Goal: Task Accomplishment & Management: Use online tool/utility

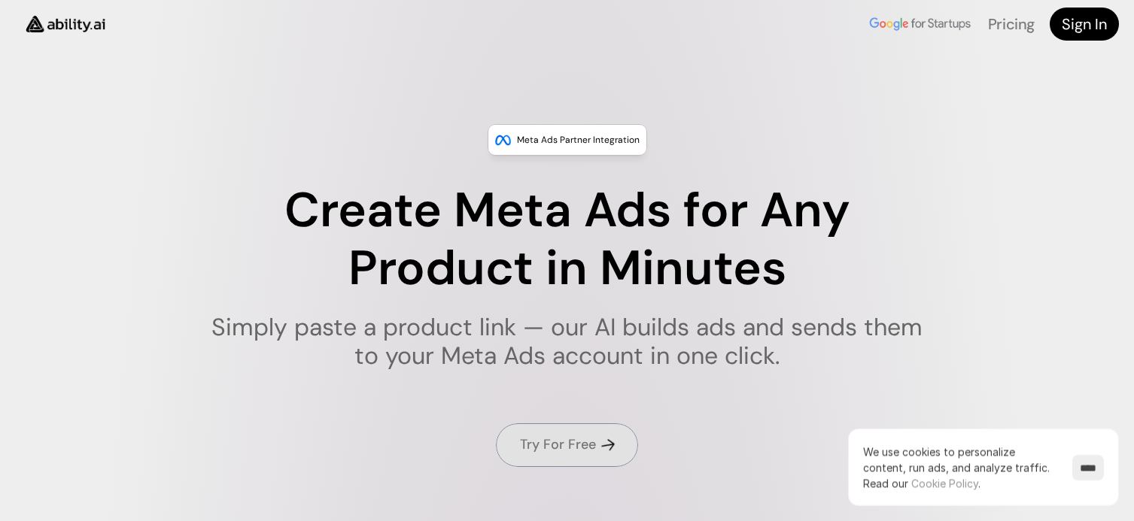
click at [601, 433] on link "Try For Free" at bounding box center [567, 445] width 142 height 43
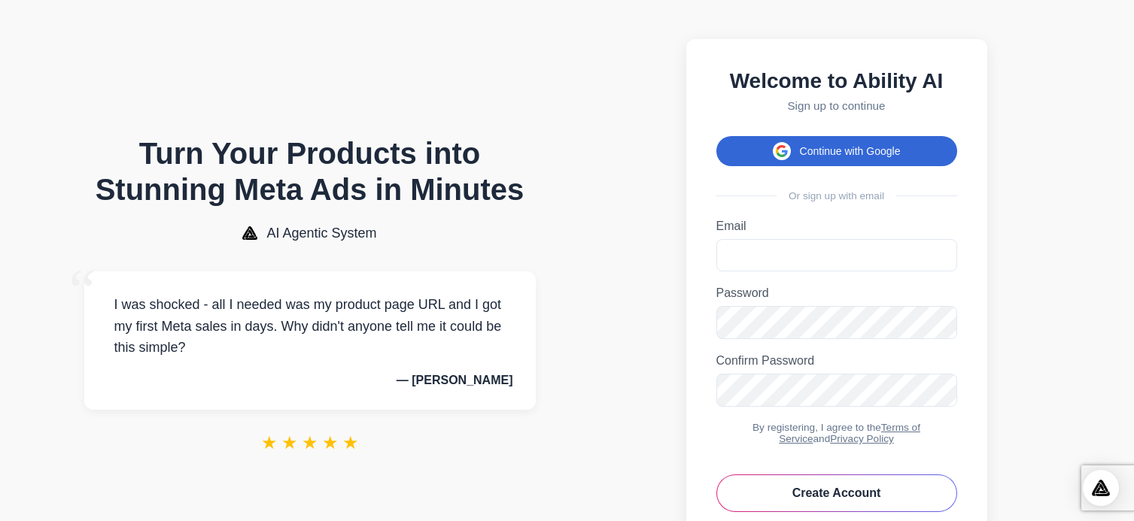
click at [874, 145] on button "Continue with Google" at bounding box center [836, 151] width 241 height 30
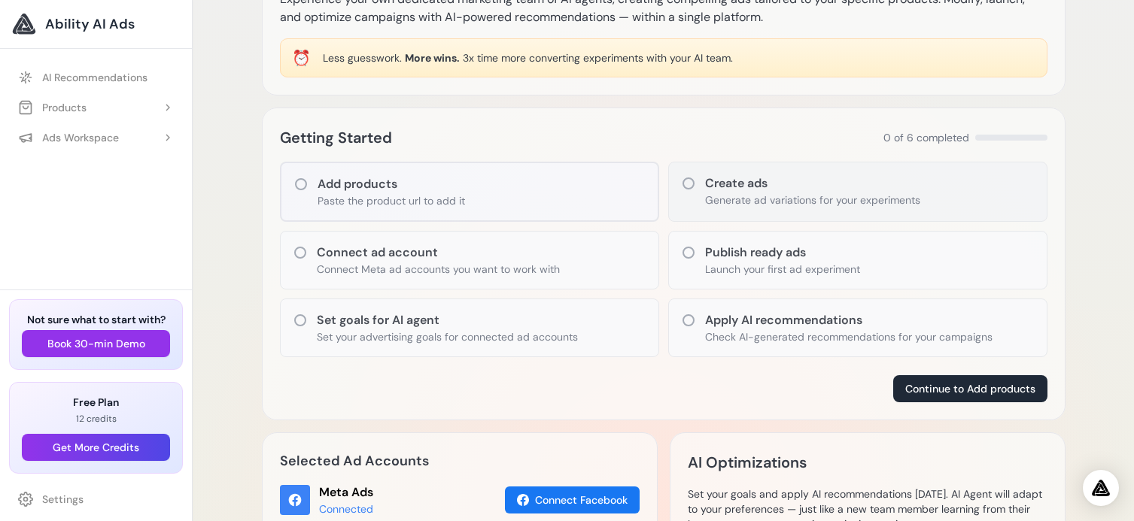
scroll to position [109, 0]
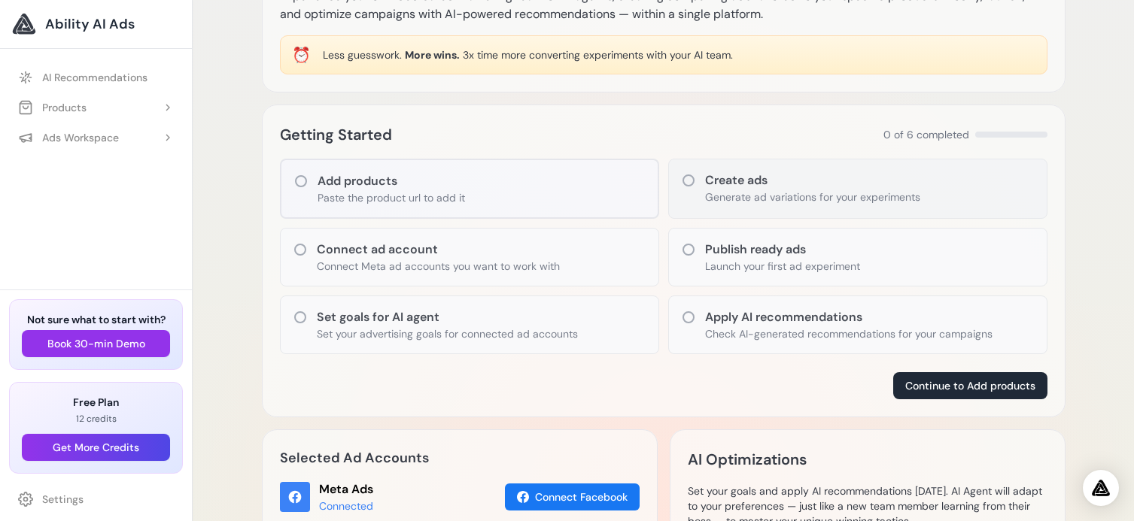
click at [967, 200] on div "Create ads Generate ad variations for your experiments" at bounding box center [857, 189] width 379 height 60
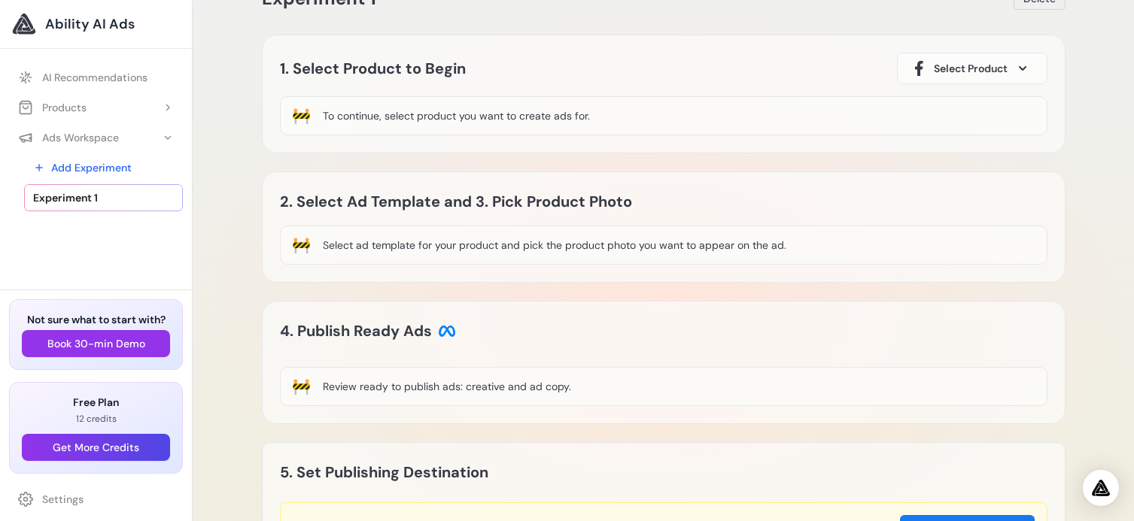
scroll to position [56, 0]
click at [496, 121] on div "To continue, select product you want to create ads for." at bounding box center [456, 115] width 267 height 15
click at [990, 77] on button "Select Product" at bounding box center [972, 68] width 150 height 32
click at [995, 64] on span "Select Product" at bounding box center [971, 67] width 74 height 15
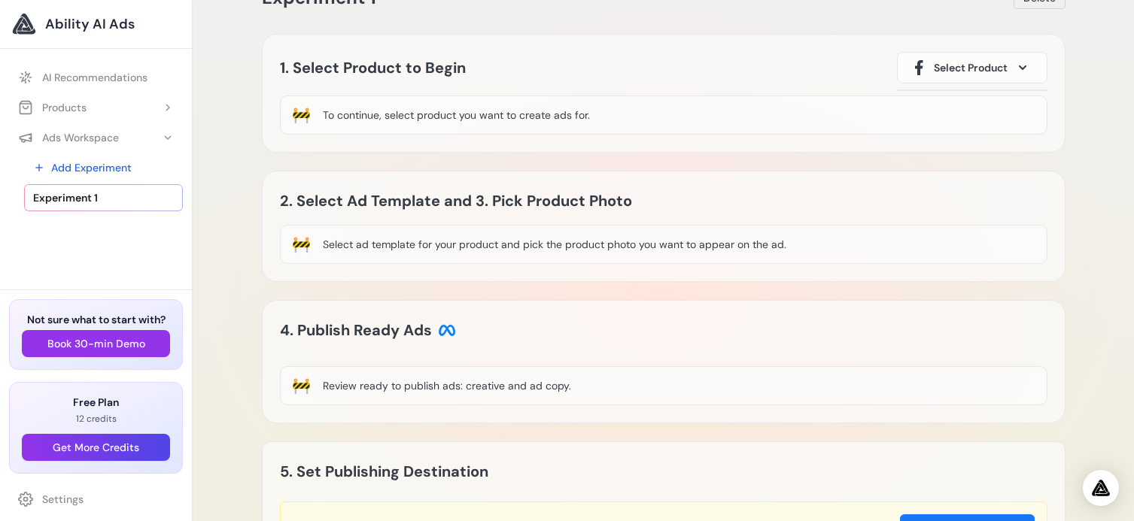
click at [995, 64] on span "Select Product" at bounding box center [971, 67] width 74 height 15
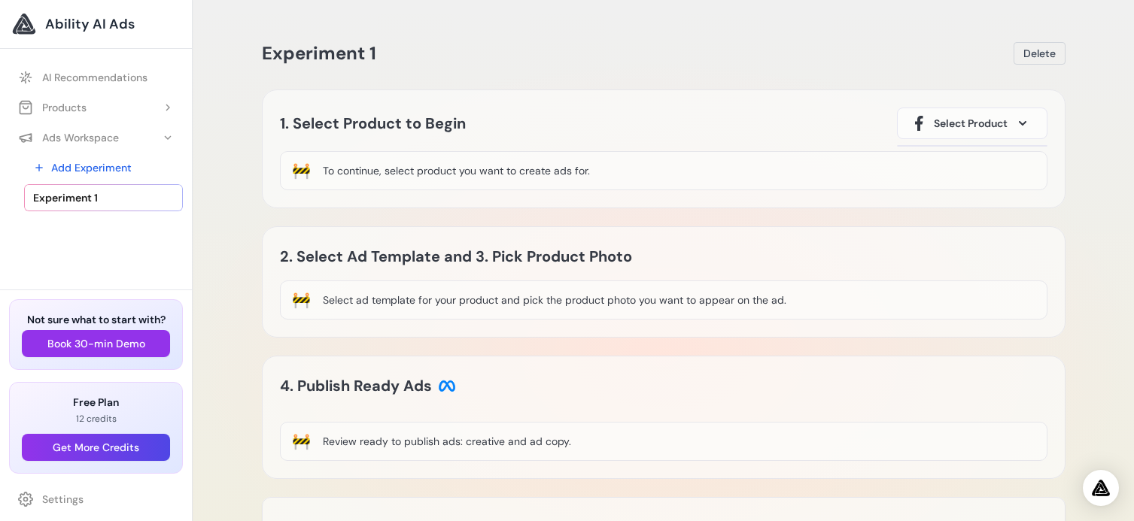
scroll to position [0, 0]
click at [397, 299] on div "Select ad template for your product and pick the product photo you want to appe…" at bounding box center [554, 300] width 463 height 15
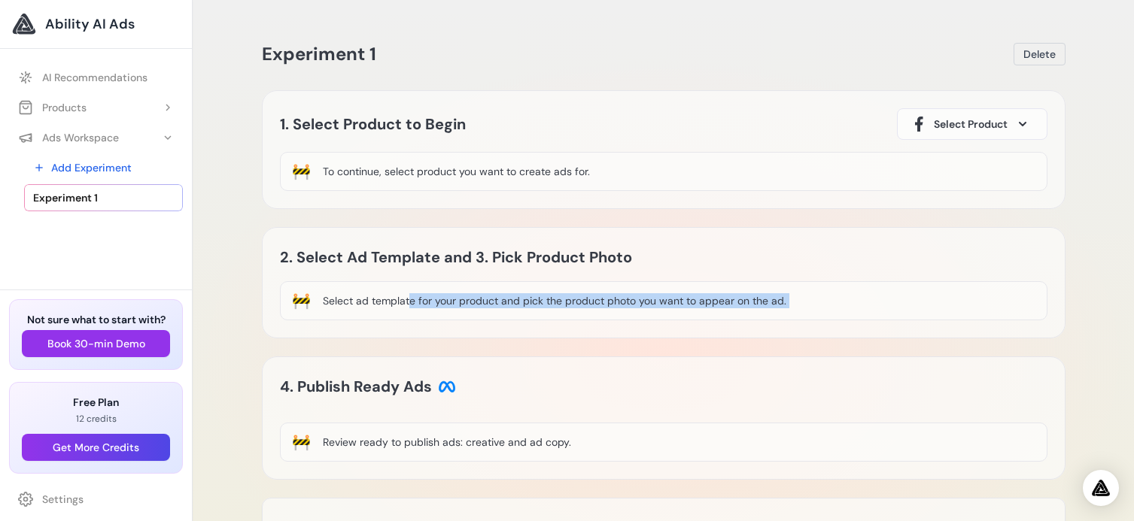
click at [397, 299] on div "Select ad template for your product and pick the product photo you want to appe…" at bounding box center [554, 300] width 463 height 15
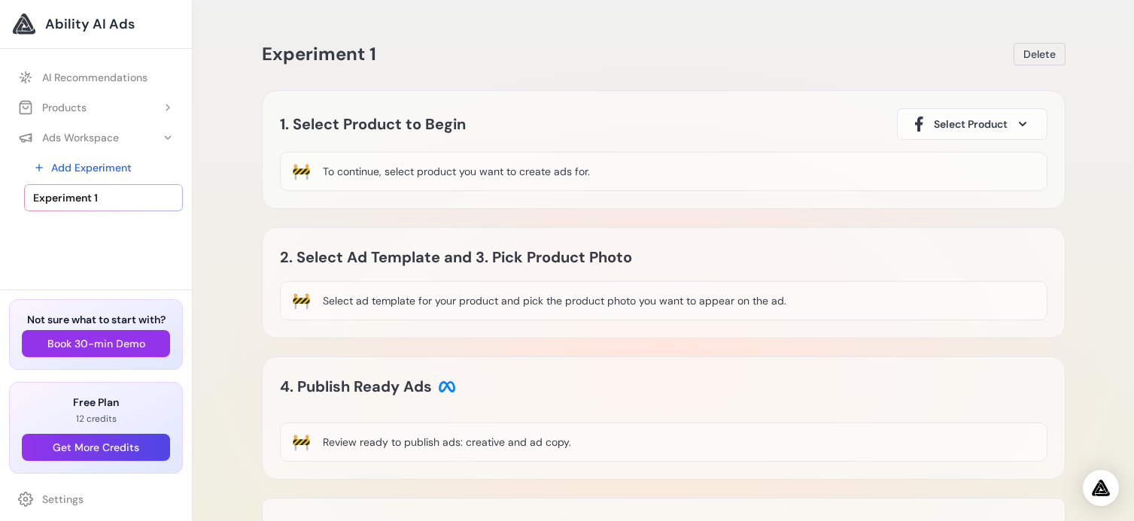
click at [381, 171] on div "To continue, select product you want to create ads for." at bounding box center [456, 171] width 267 height 15
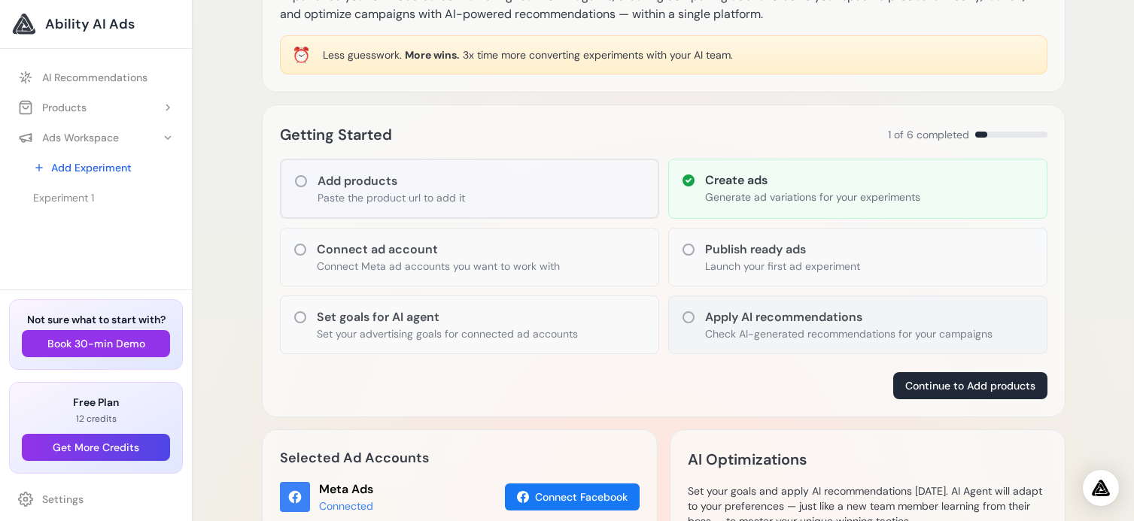
click at [876, 314] on h3 "Apply AI recommendations" at bounding box center [848, 317] width 287 height 18
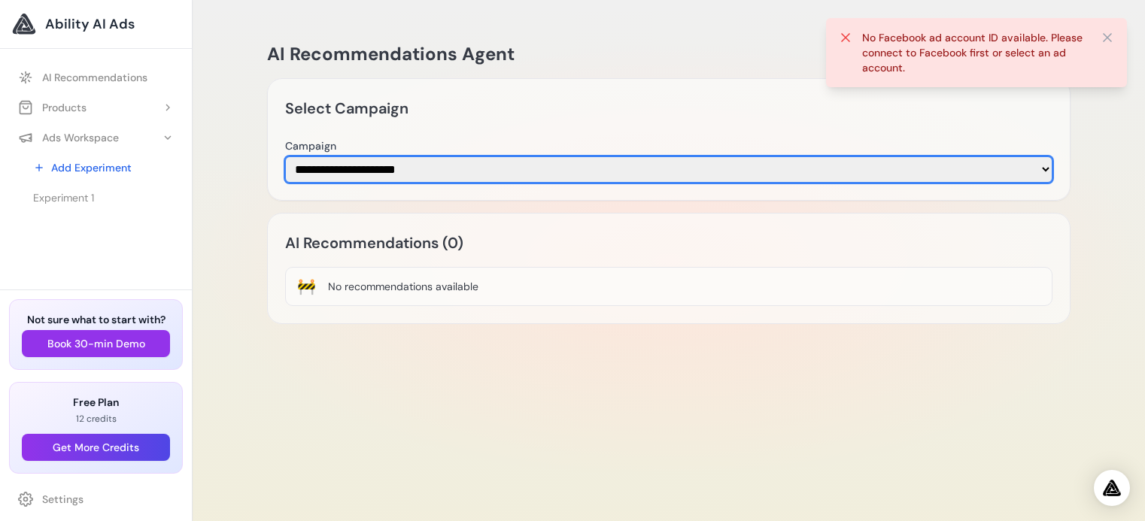
click at [1042, 174] on select "**********" at bounding box center [668, 169] width 767 height 26
